Goal: Information Seeking & Learning: Learn about a topic

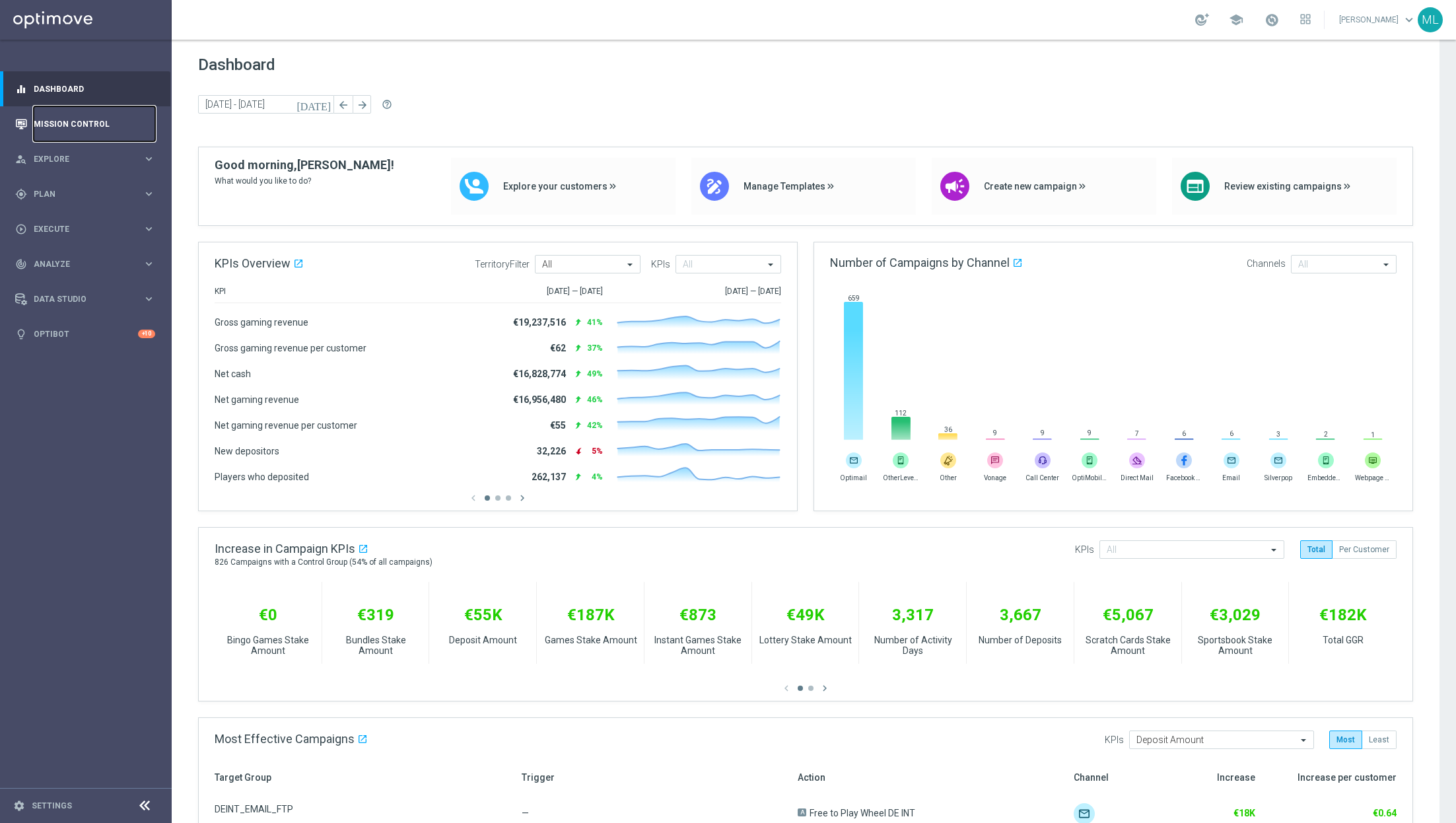
click at [41, 129] on link "Mission Control" at bounding box center [94, 123] width 121 height 35
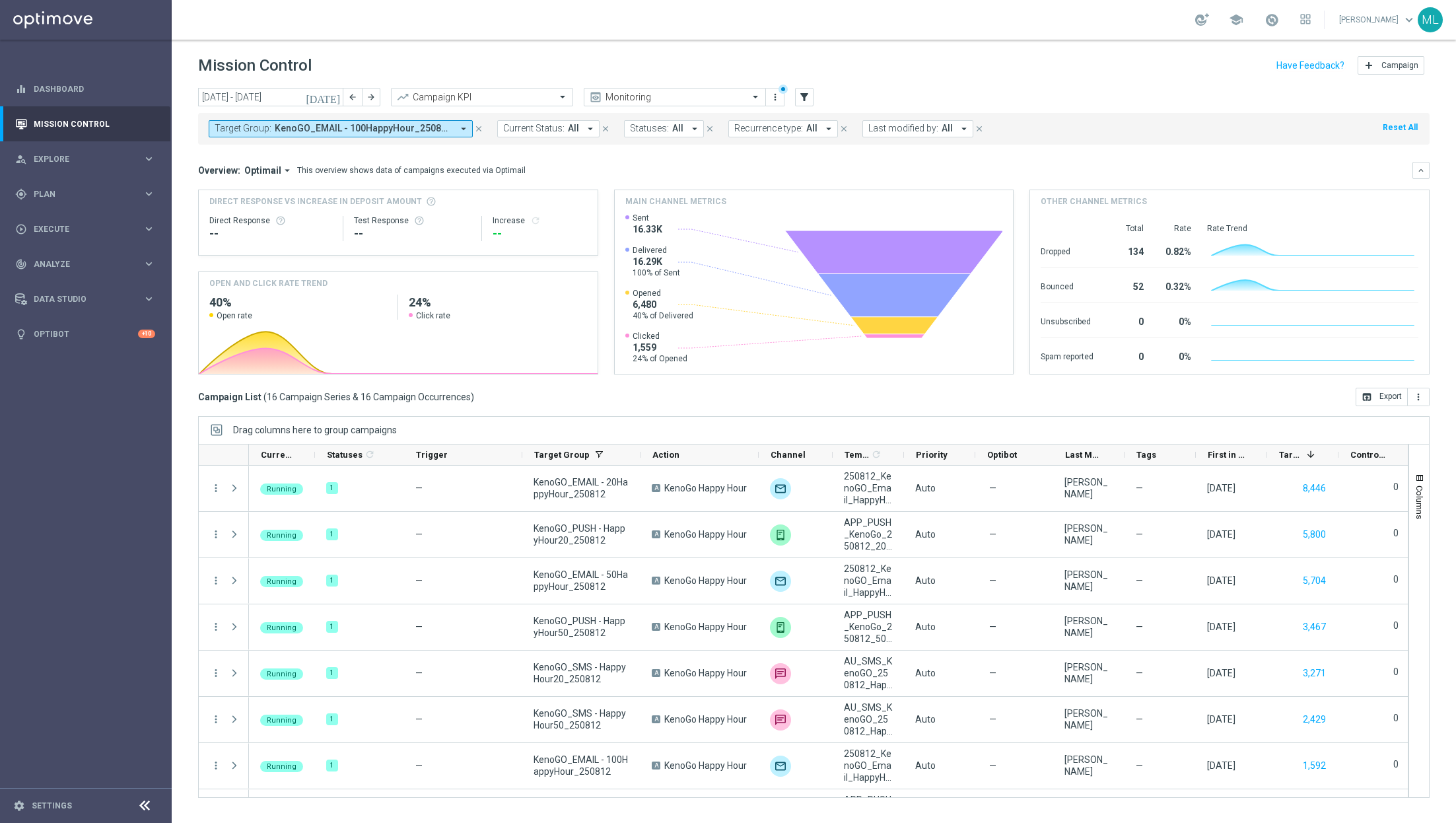
click at [335, 95] on icon "today" at bounding box center [324, 97] width 36 height 12
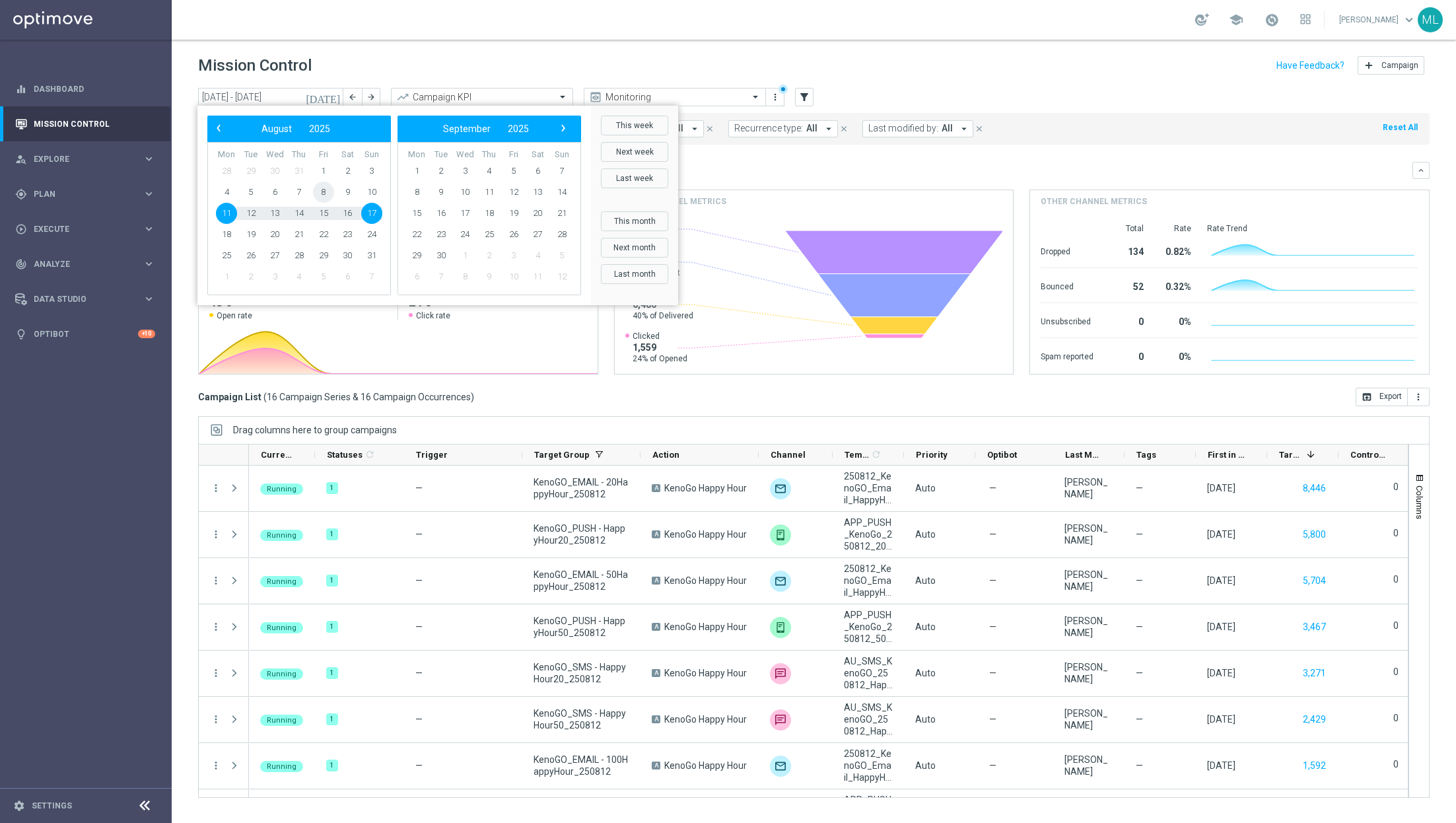
click at [325, 190] on span "8" at bounding box center [324, 193] width 21 height 21
click at [507, 55] on div "Mission Control add Campaign" at bounding box center [814, 66] width 1231 height 26
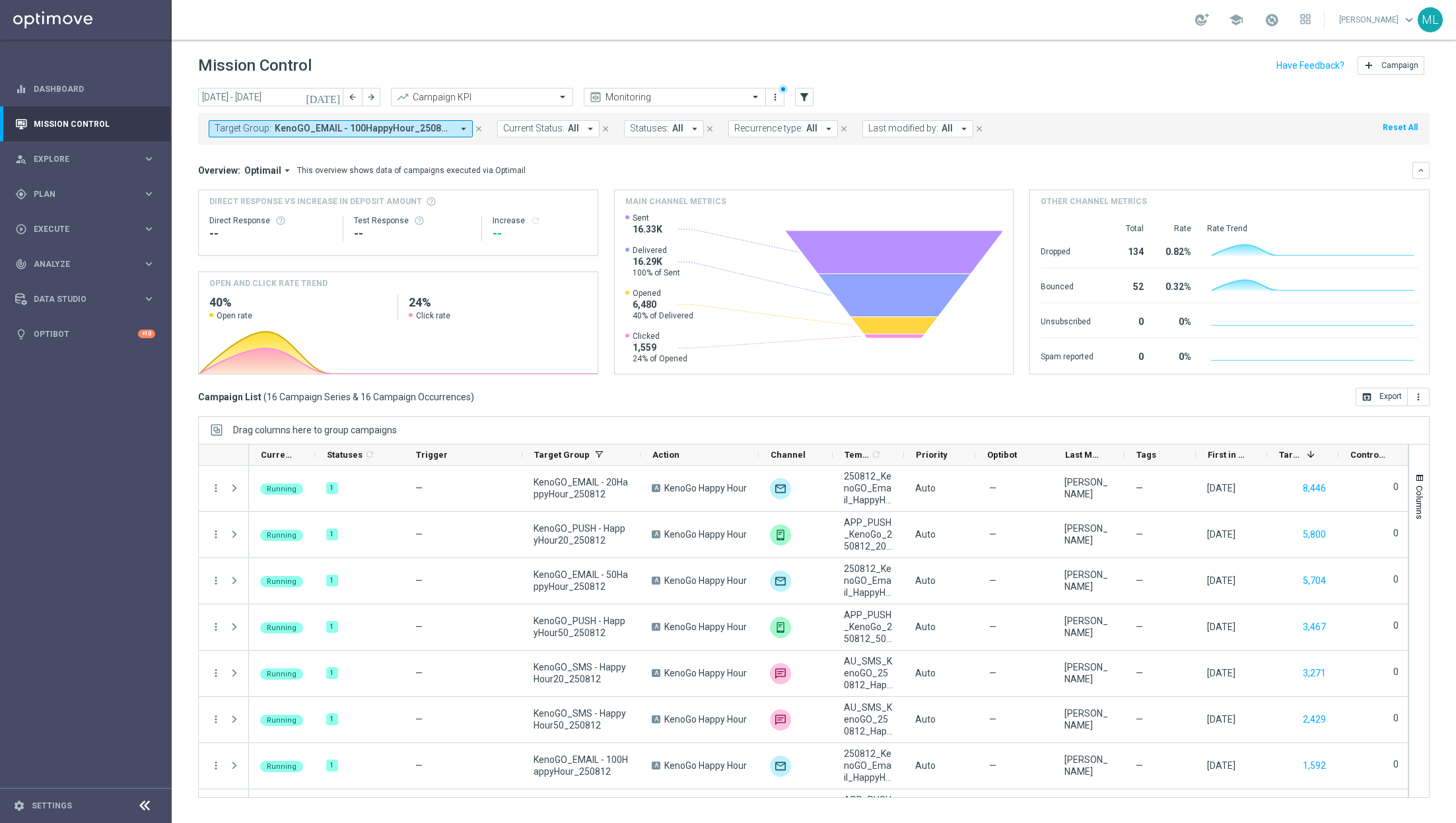
click at [333, 97] on icon "today" at bounding box center [324, 97] width 36 height 12
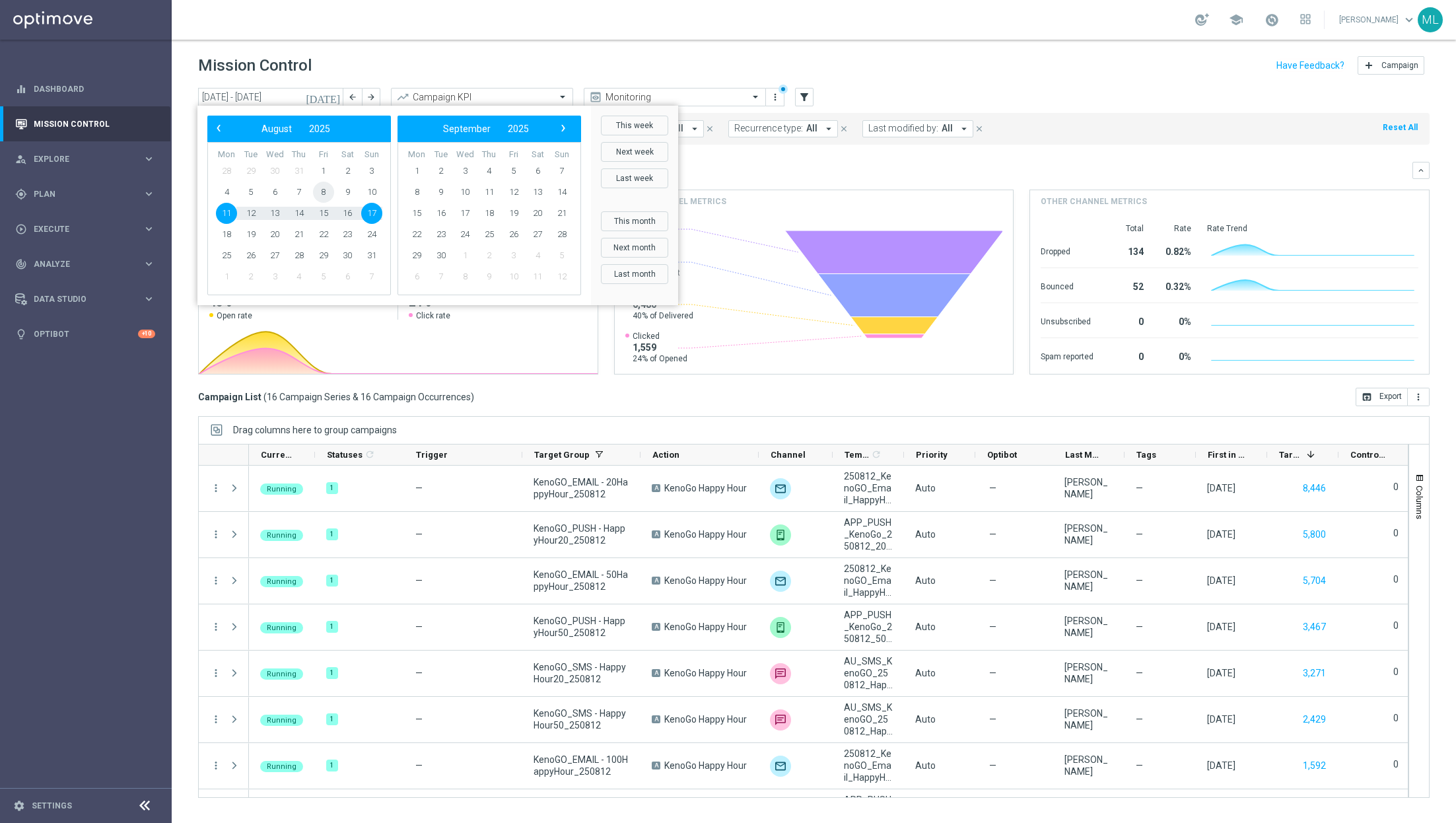
click at [322, 193] on span "8" at bounding box center [324, 193] width 21 height 21
type input "08 Aug 2025 - 08 Aug 2025"
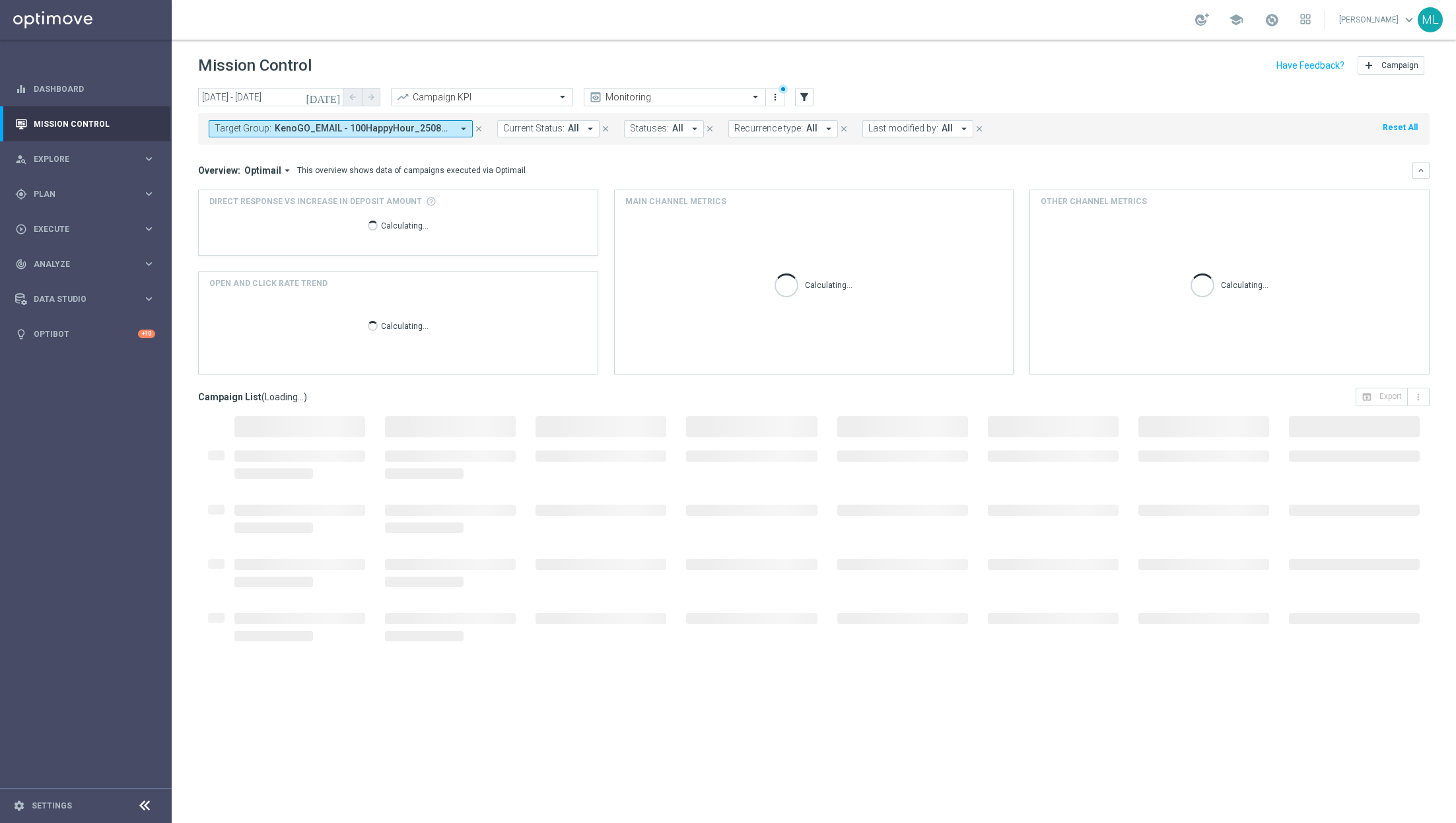
click at [465, 124] on icon "arrow_drop_down" at bounding box center [463, 128] width 12 height 12
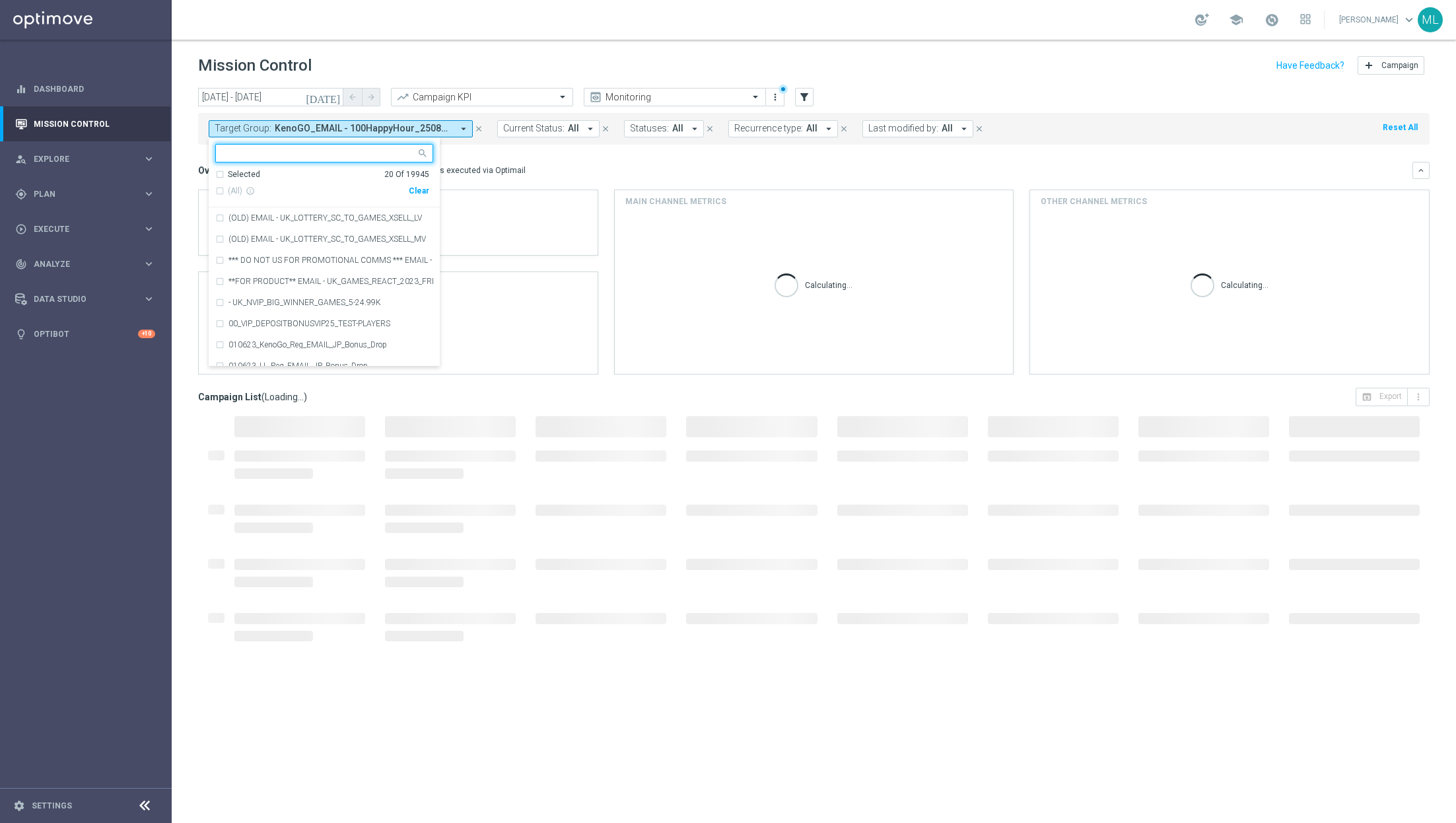
click at [0, 0] on div "Clear" at bounding box center [0, 0] width 0 height 0
click at [424, 62] on div "Mission Control add Campaign" at bounding box center [814, 66] width 1231 height 26
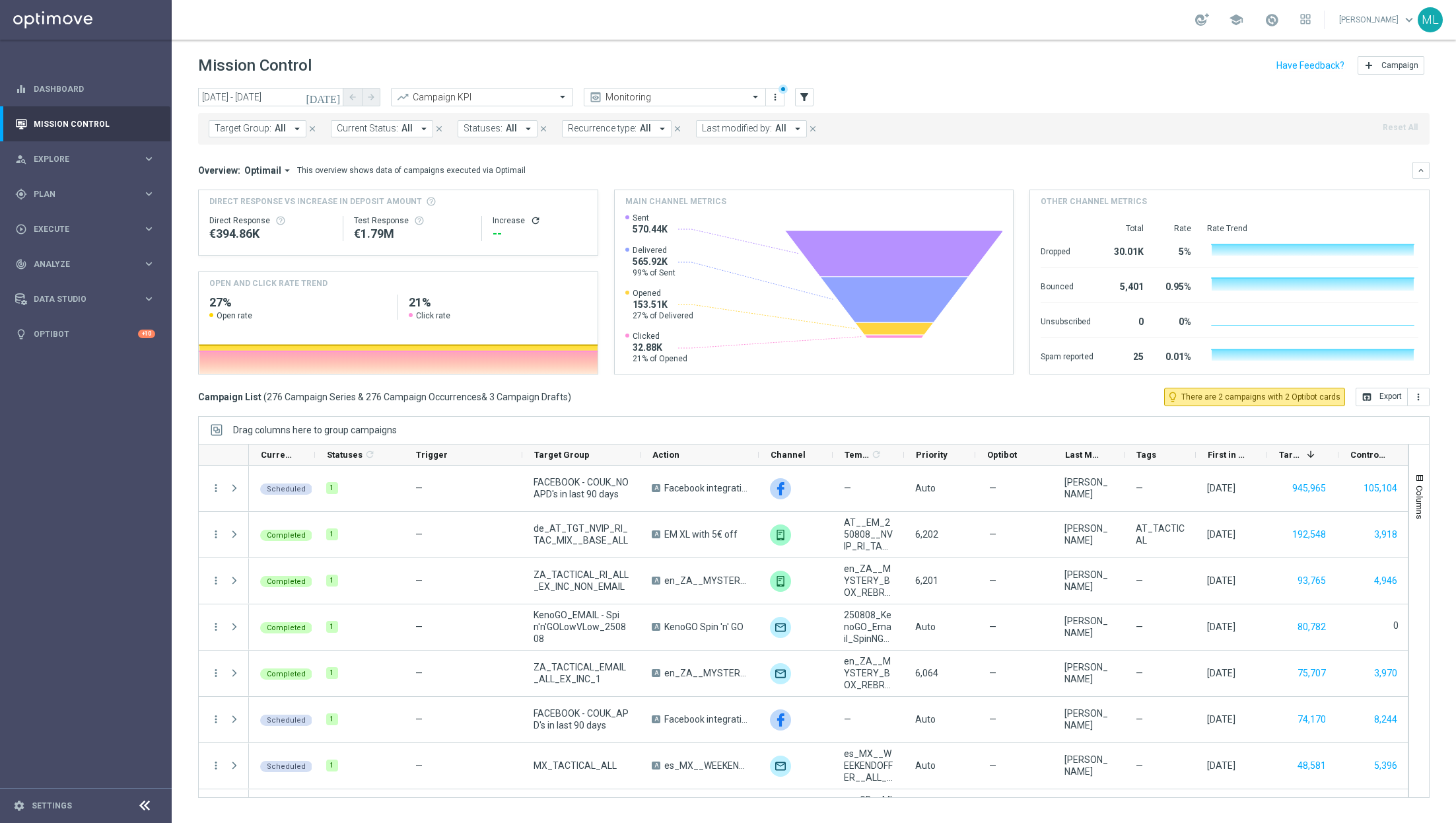
click at [263, 130] on span "Target Group:" at bounding box center [243, 128] width 57 height 11
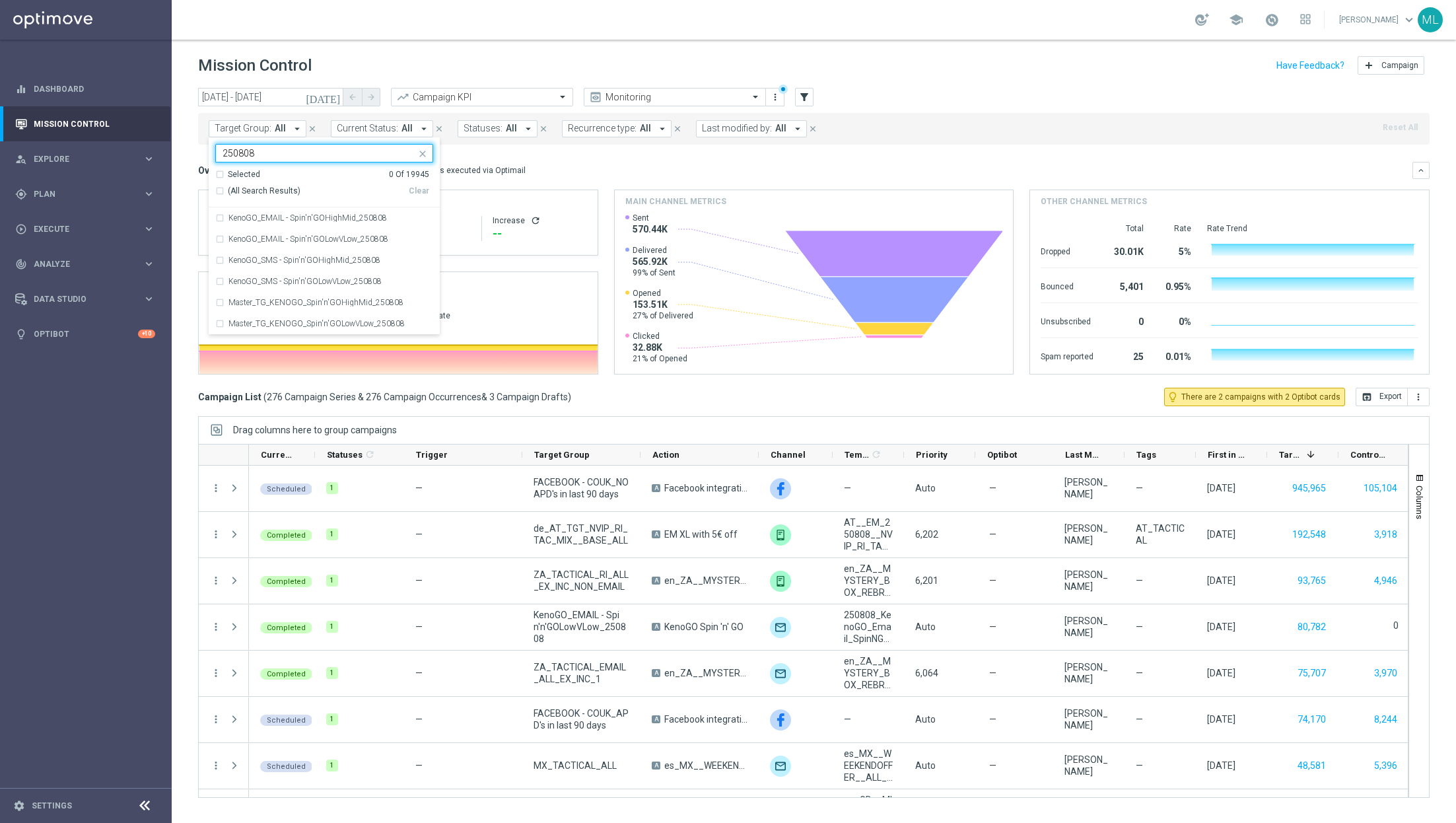
click at [222, 190] on div "(All Search Results)" at bounding box center [312, 191] width 193 height 11
type input "250808"
click at [183, 165] on div "today 08 Aug 2025 - 08 Aug 2025 arrow_back arrow_forward Campaign KPI trending_…" at bounding box center [814, 449] width 1284 height 723
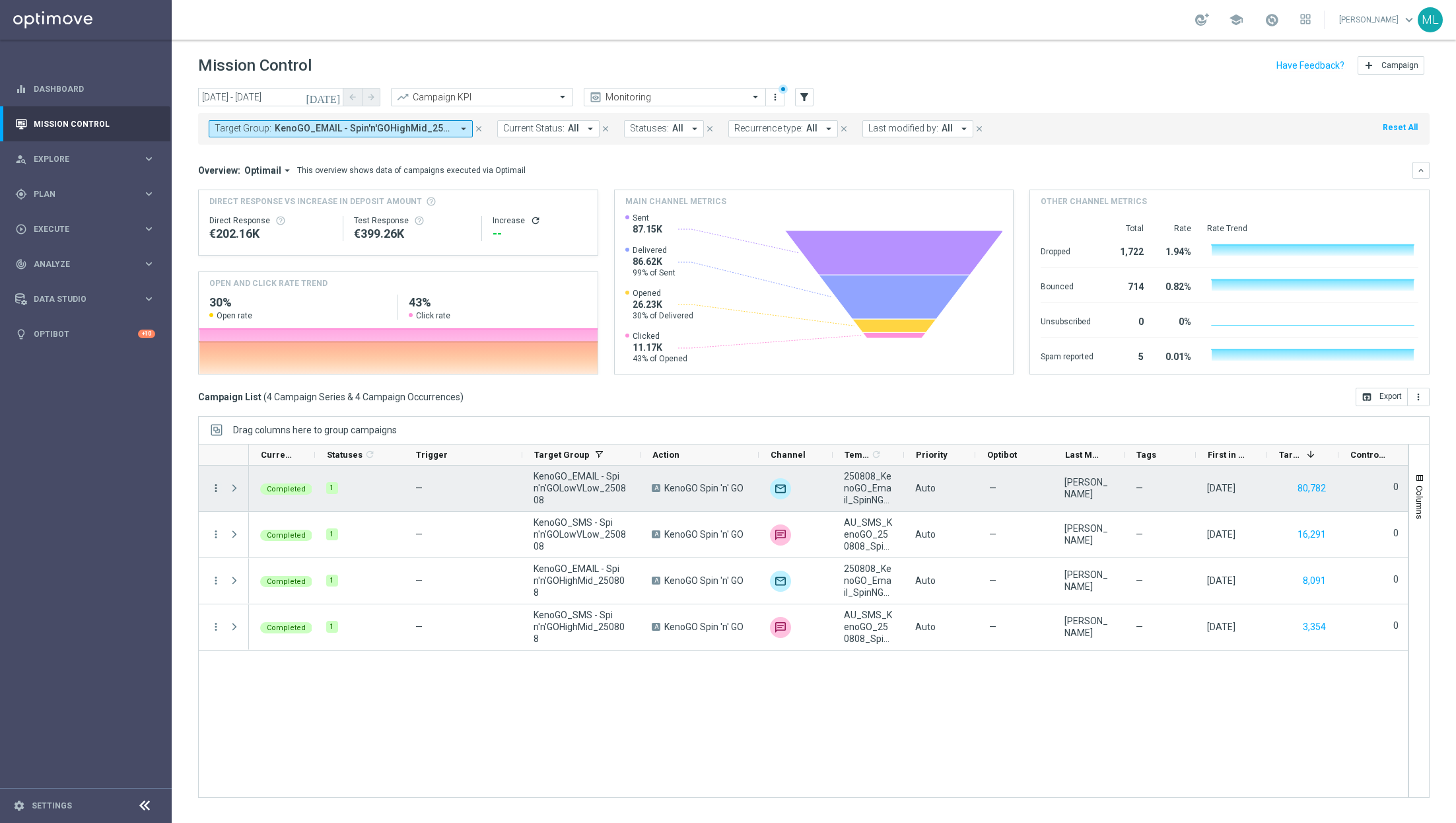
click at [215, 486] on icon "more_vert" at bounding box center [216, 488] width 12 height 12
click at [1316, 486] on button "80,782" at bounding box center [1311, 488] width 31 height 16
click at [213, 490] on icon "more_vert" at bounding box center [216, 488] width 12 height 12
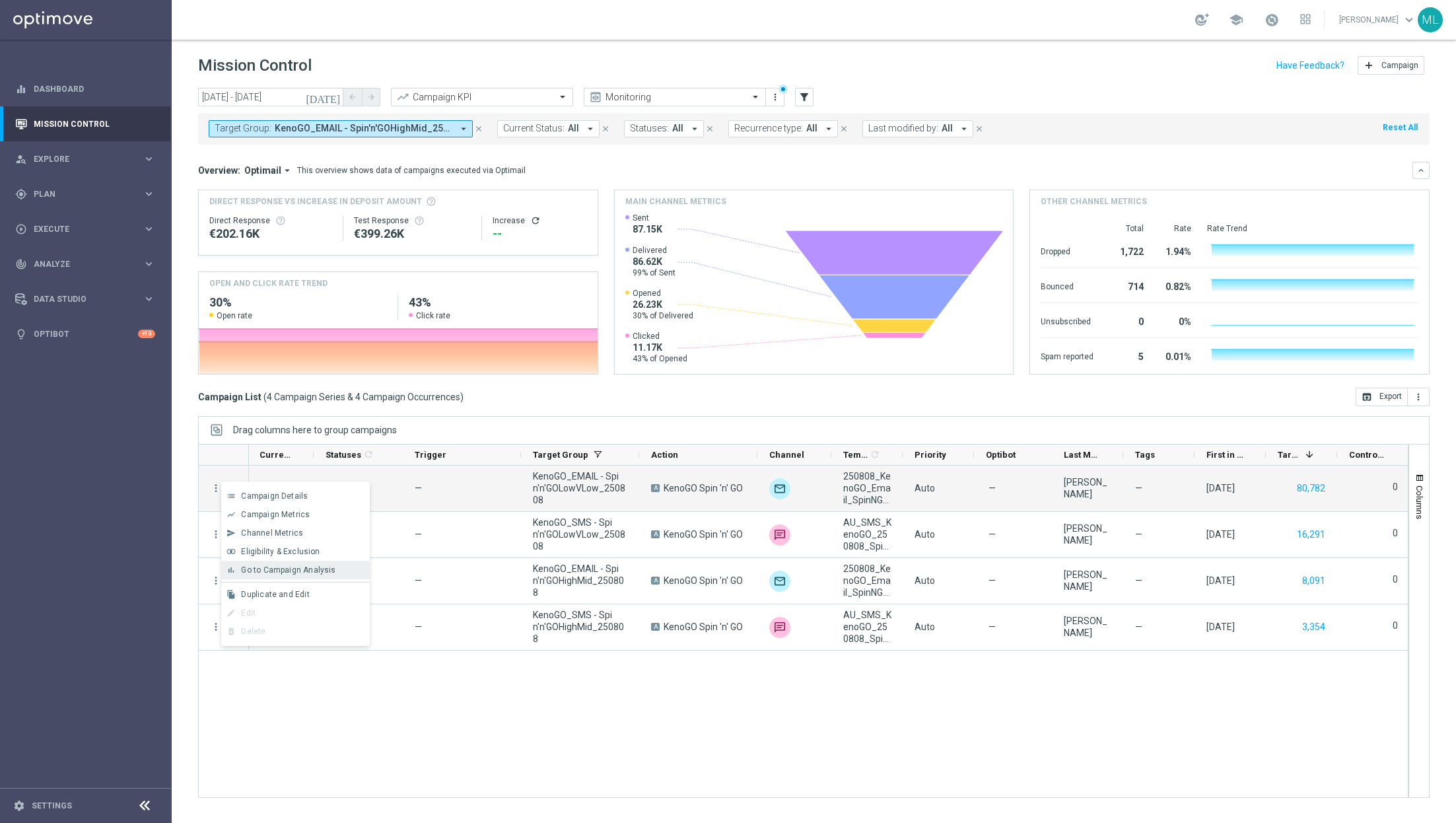
click at [282, 570] on span "Go to Campaign Analysis" at bounding box center [288, 570] width 94 height 9
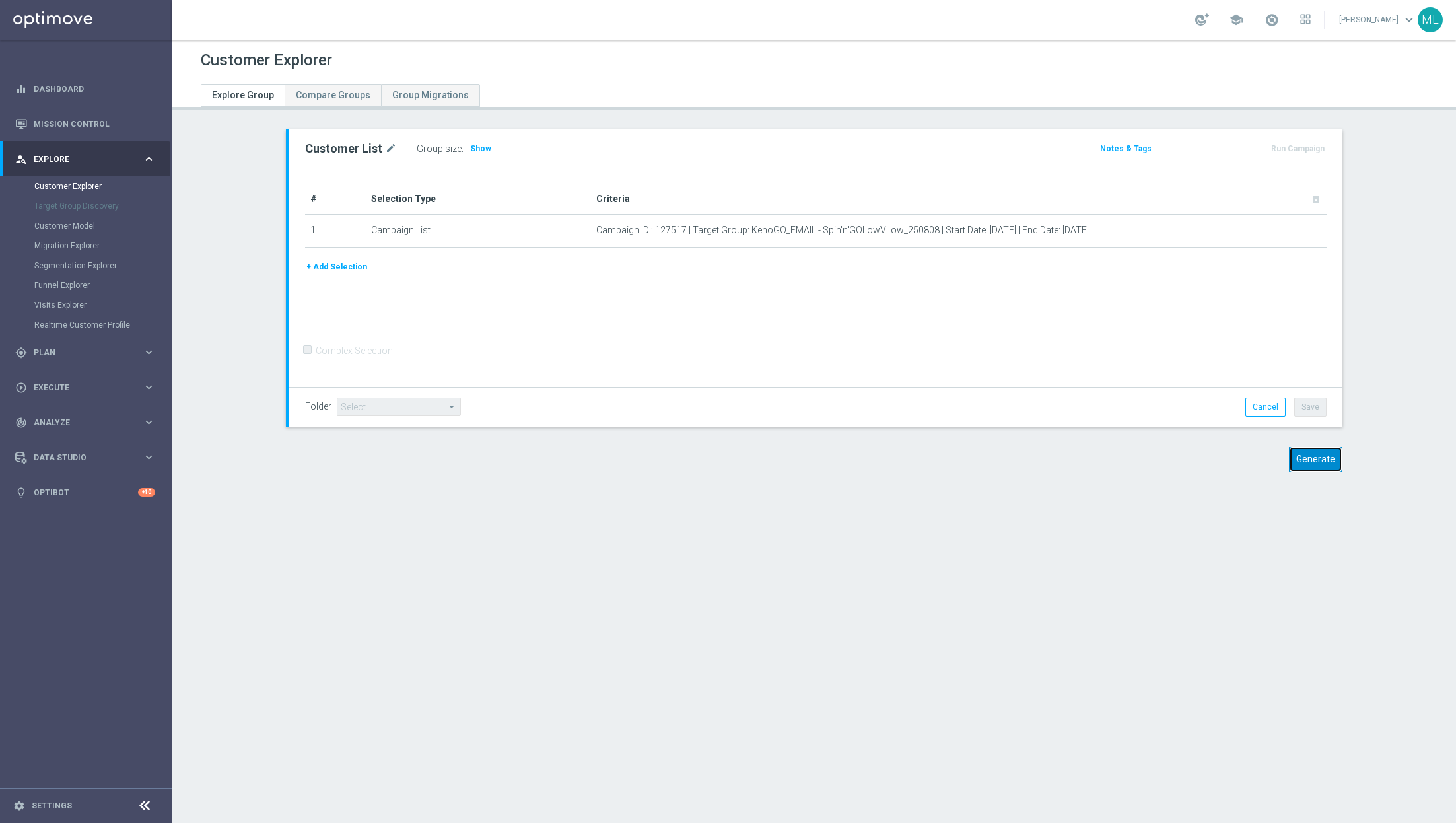
click at [1319, 461] on button "Generate" at bounding box center [1316, 459] width 53 height 26
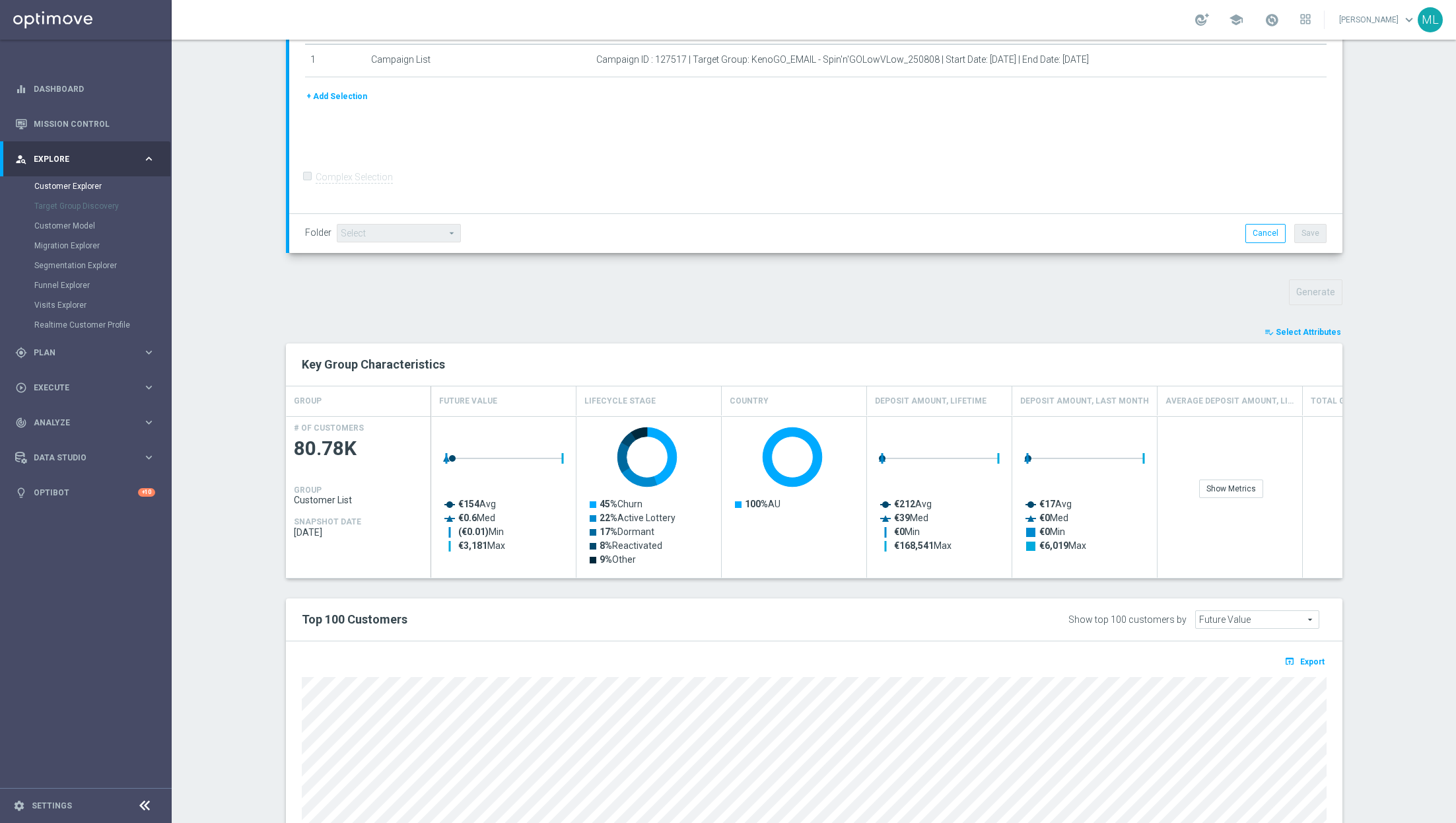
scroll to position [240, 0]
click at [1296, 658] on icon "open_in_browser" at bounding box center [1291, 659] width 14 height 11
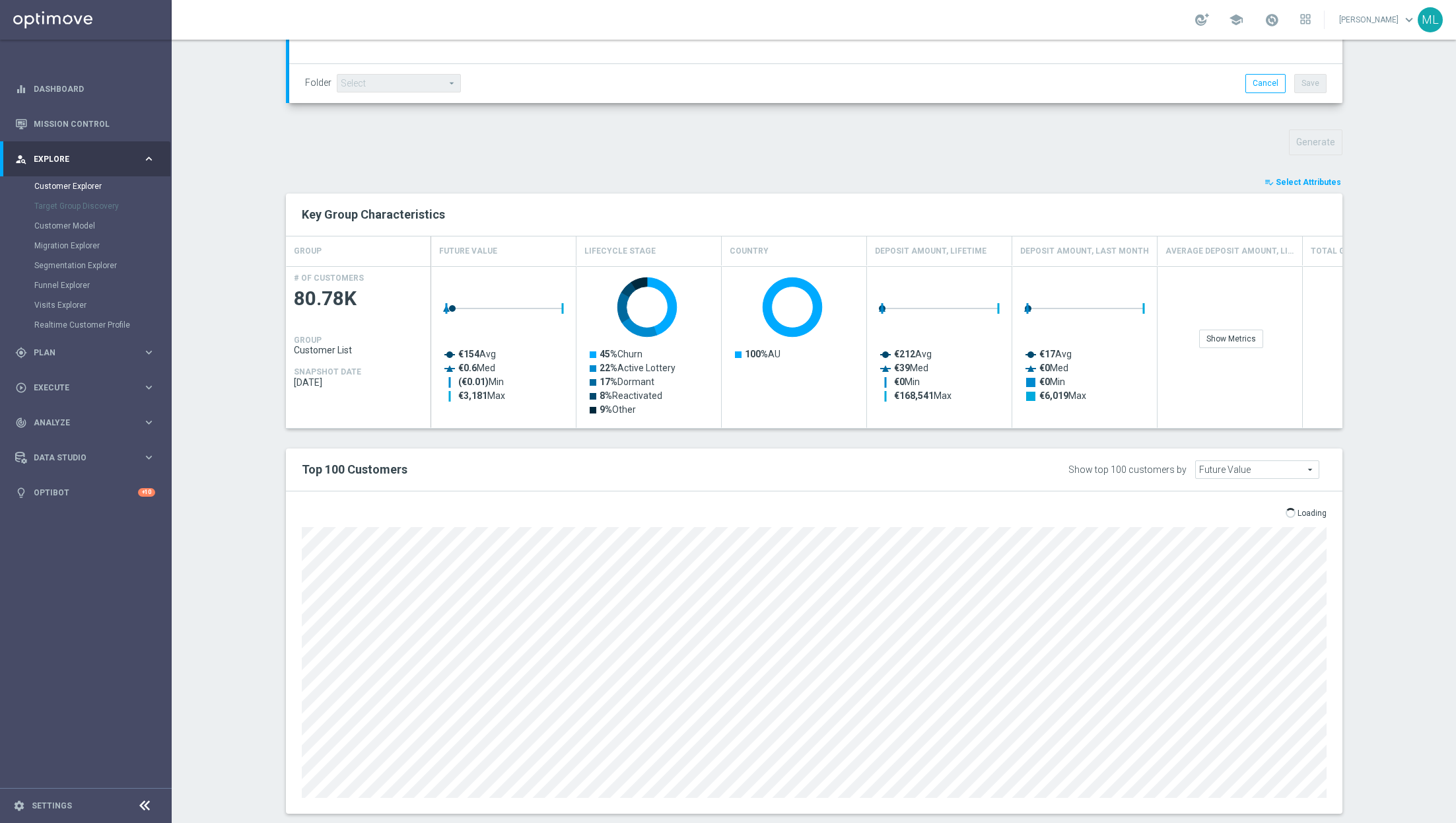
scroll to position [391, 0]
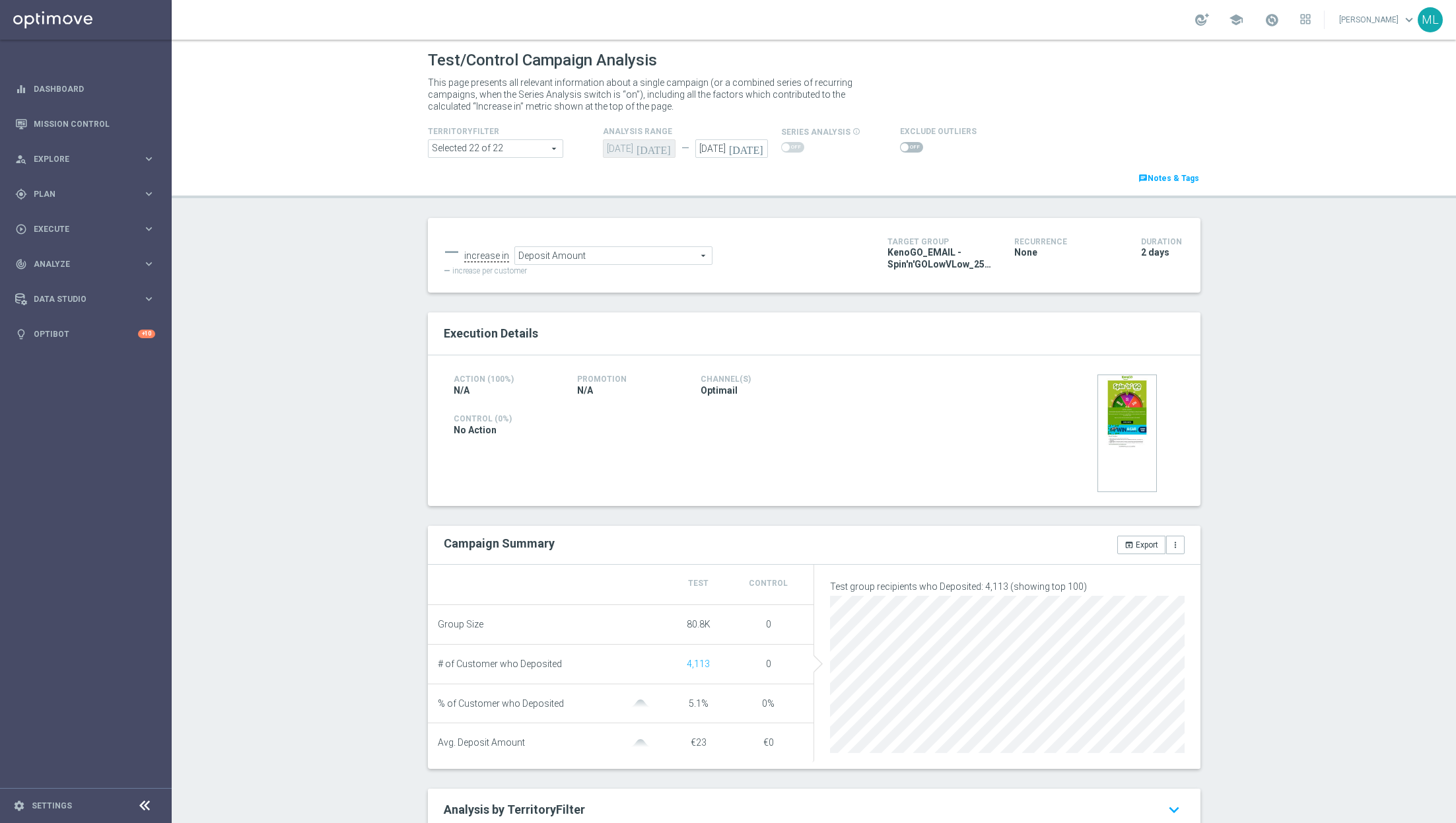
click at [612, 262] on span "Deposit Amount" at bounding box center [613, 255] width 197 height 17
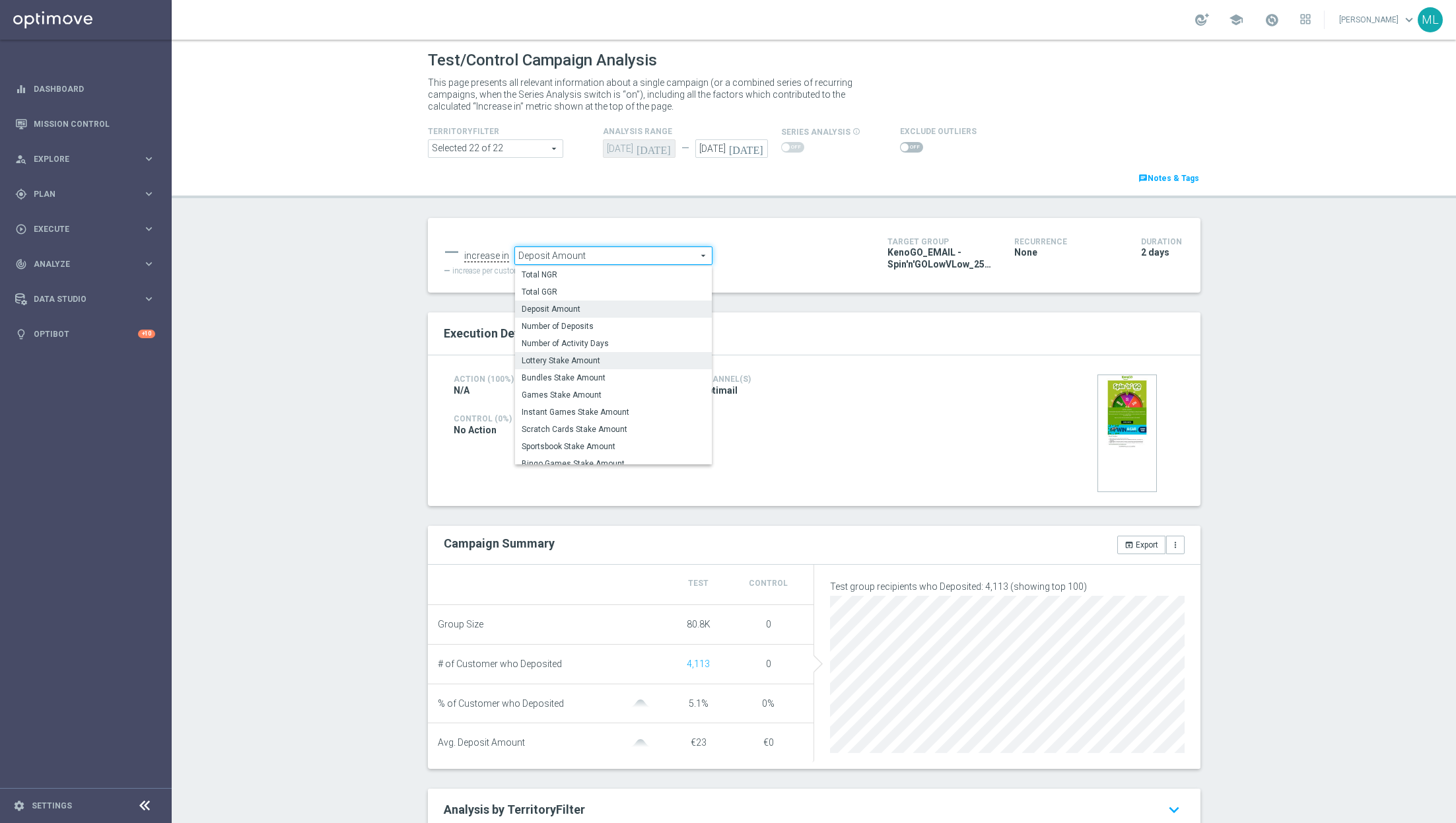
click at [613, 357] on span "Lottery Stake Amount" at bounding box center [613, 360] width 183 height 11
type input "Lottery Stake Amount"
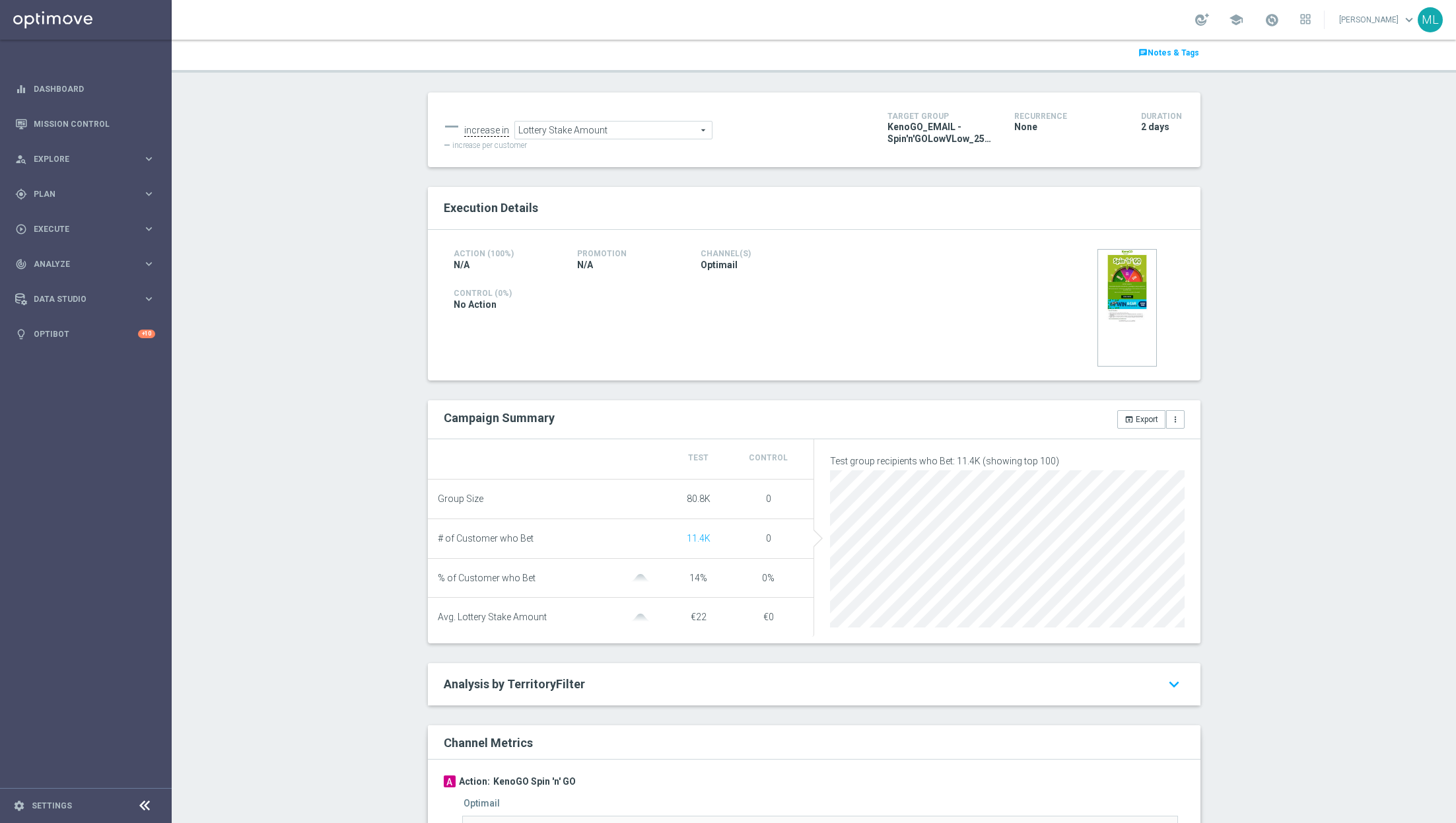
scroll to position [145, 0]
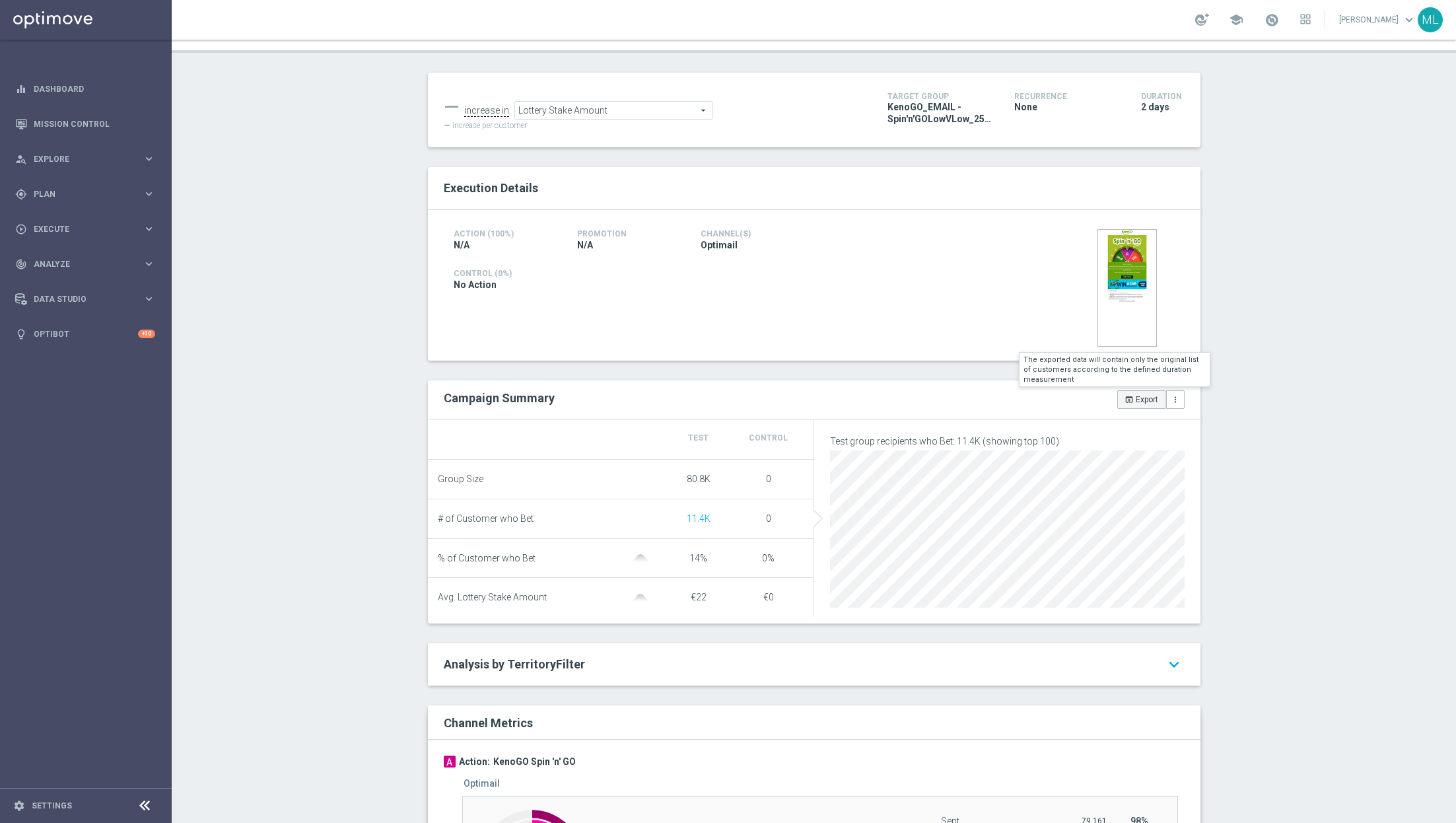
click at [1135, 399] on button "open_in_browser Export" at bounding box center [1142, 399] width 48 height 19
